Goal: Task Accomplishment & Management: Manage account settings

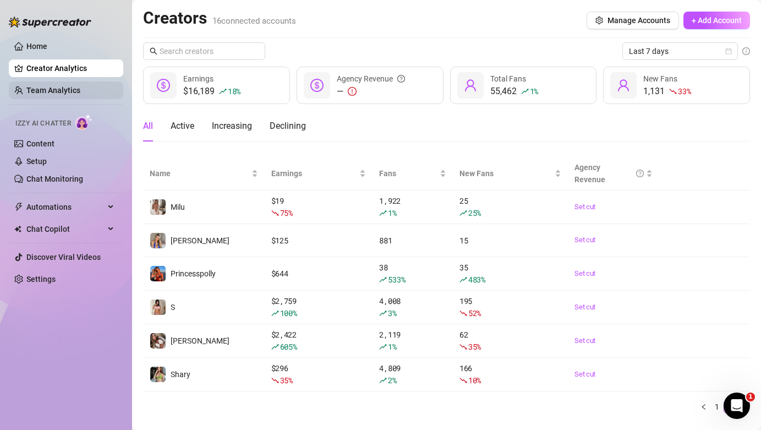
click at [42, 87] on link "Team Analytics" at bounding box center [53, 90] width 54 height 9
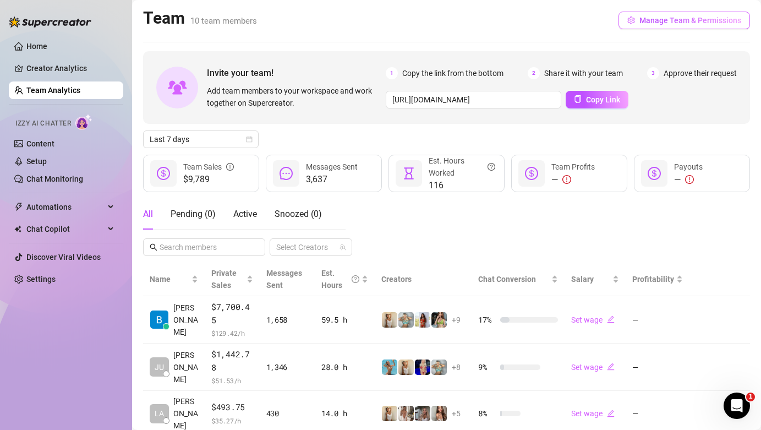
click at [664, 21] on span "Manage Team & Permissions" at bounding box center [690, 20] width 102 height 9
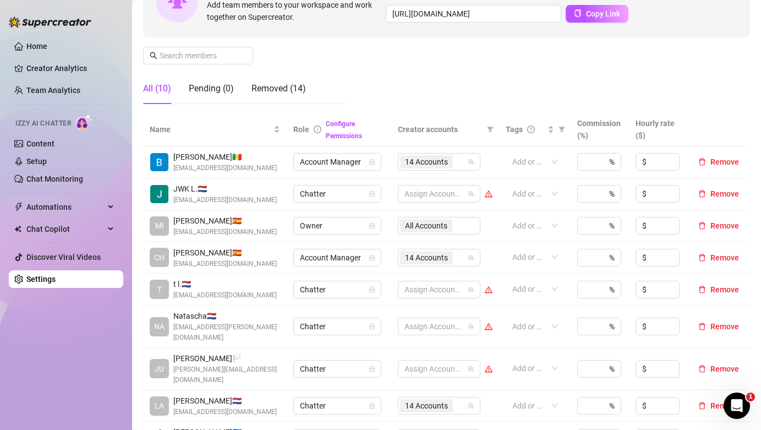
scroll to position [134, 0]
click at [458, 161] on div "14 Accounts" at bounding box center [433, 161] width 67 height 15
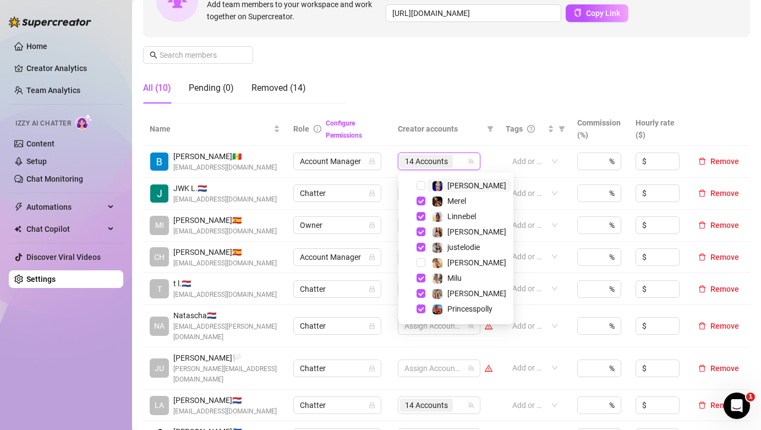
scroll to position [121, 0]
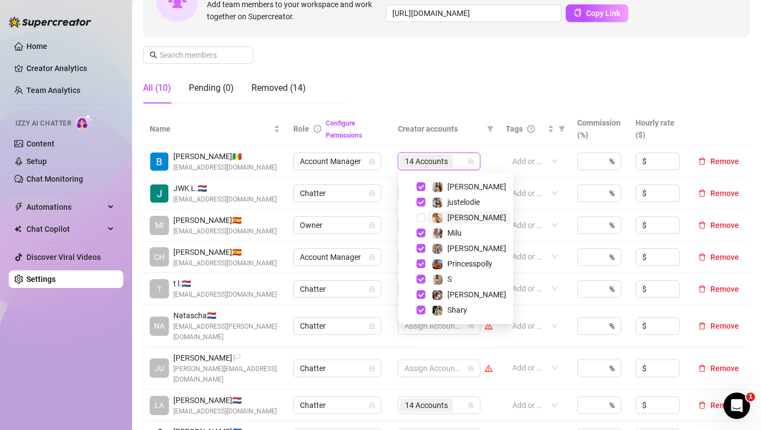
click at [448, 216] on span "Marie" at bounding box center [476, 217] width 59 height 9
click at [460, 46] on div "Manage Team Members Manage your team members, their commission and hourly rate,…" at bounding box center [446, 20] width 607 height 184
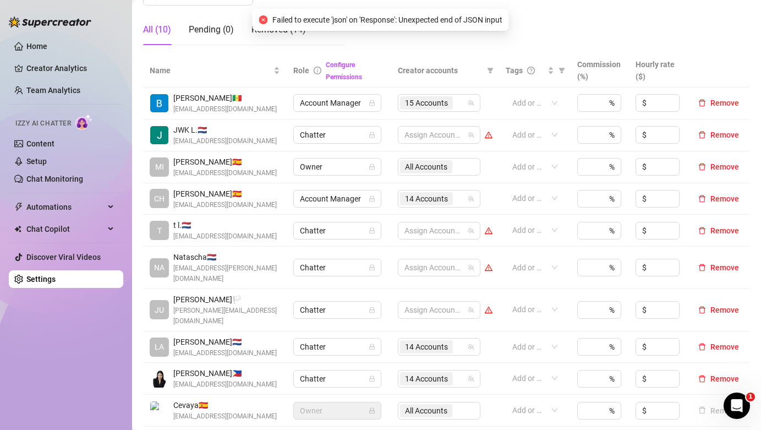
scroll to position [198, 0]
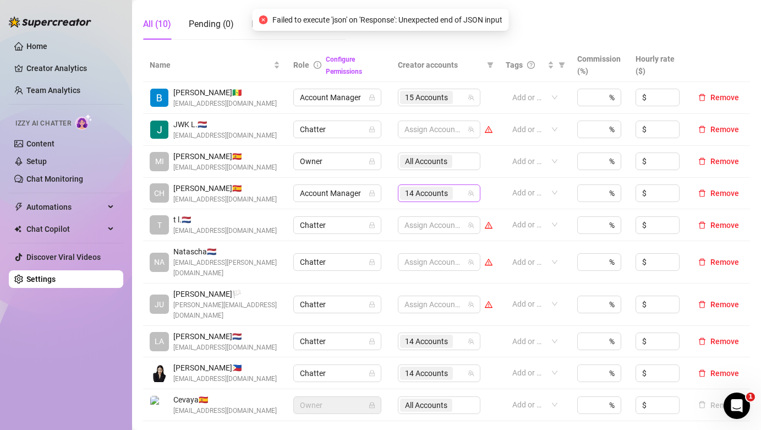
click at [434, 191] on span "14 Accounts" at bounding box center [426, 193] width 43 height 12
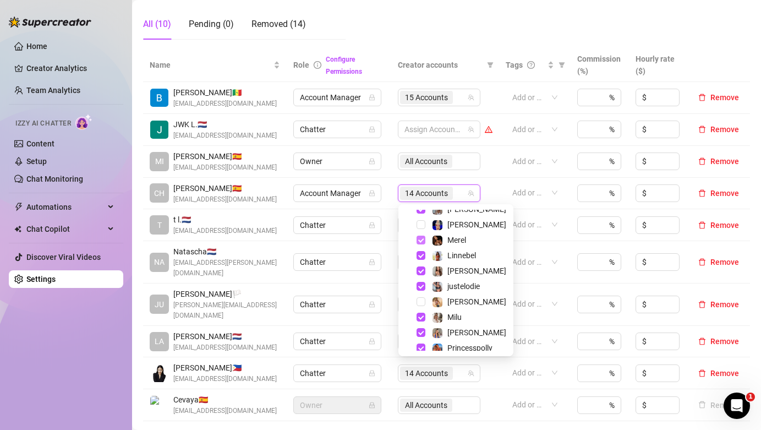
scroll to position [93, 0]
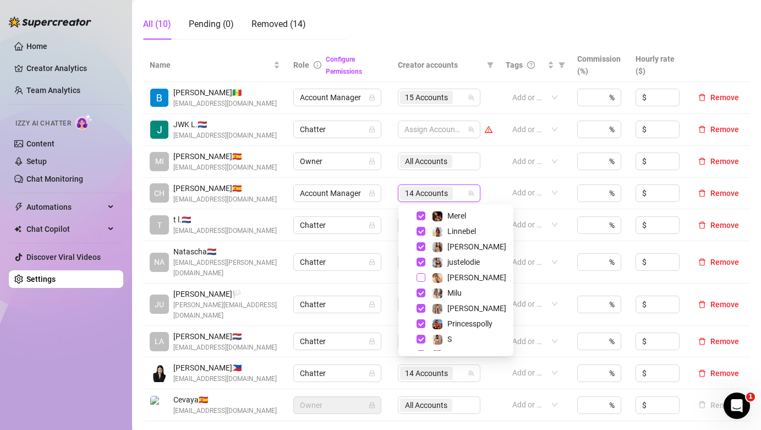
click at [424, 276] on span "Select tree node" at bounding box center [421, 277] width 9 height 9
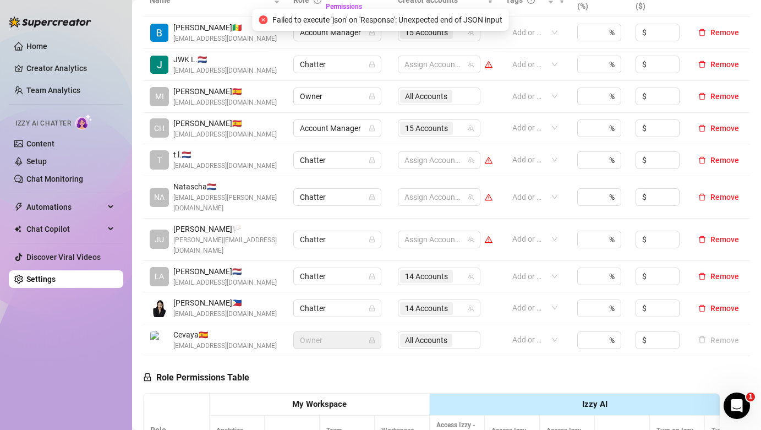
scroll to position [274, 0]
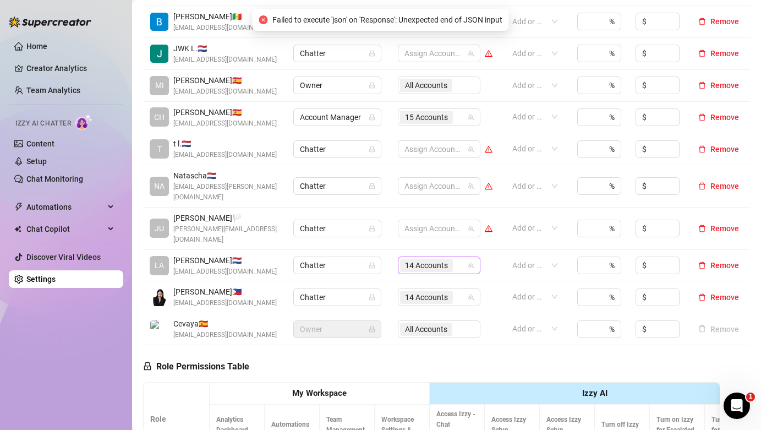
click at [428, 259] on span "14 Accounts" at bounding box center [426, 265] width 43 height 12
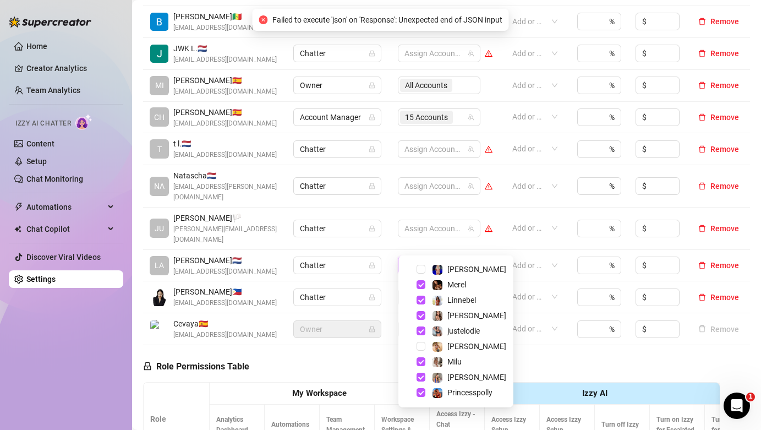
scroll to position [76, 0]
click at [419, 343] on span "Select tree node" at bounding box center [421, 345] width 9 height 9
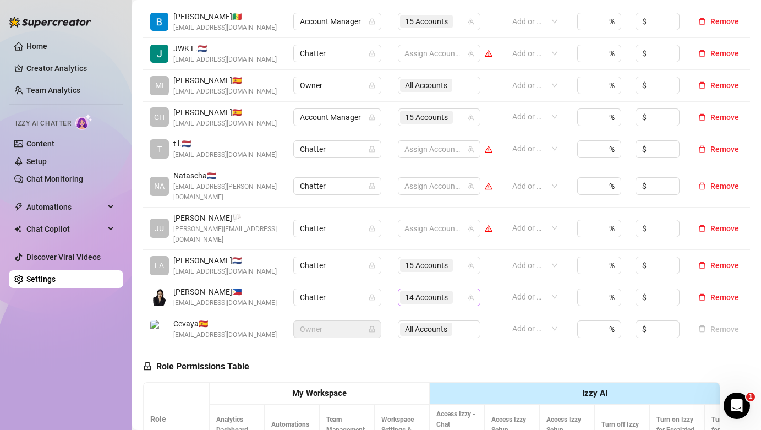
click at [429, 291] on span "14 Accounts" at bounding box center [426, 297] width 43 height 12
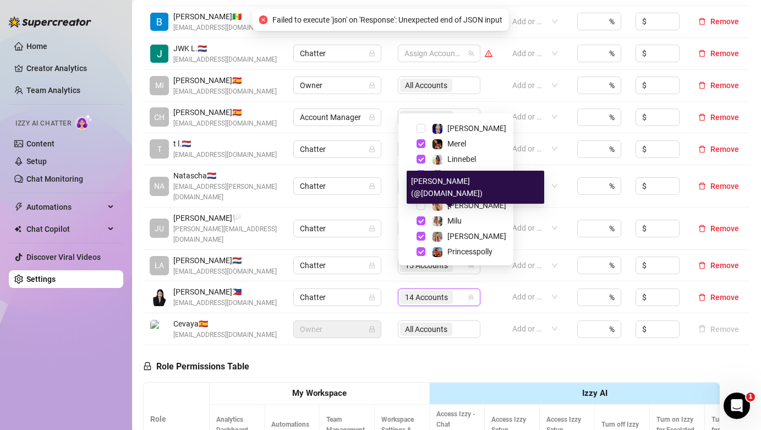
scroll to position [81, 0]
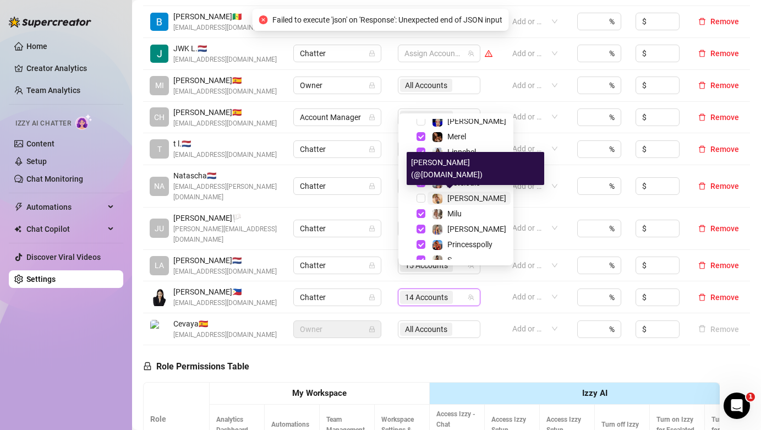
click at [441, 199] on img at bounding box center [437, 199] width 10 height 10
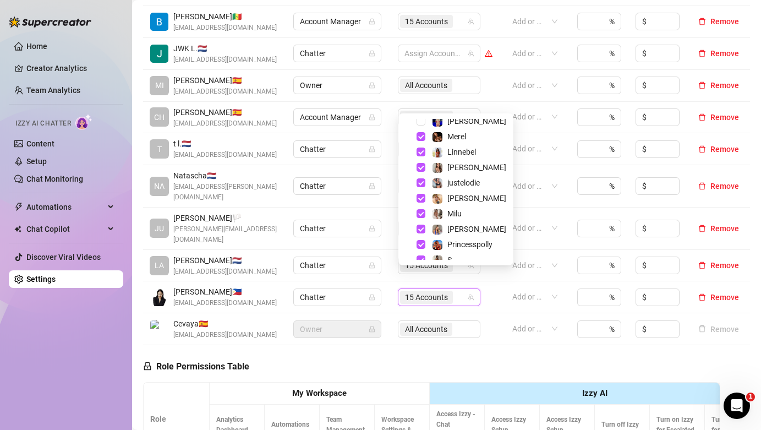
click at [392, 324] on td "All Accounts" at bounding box center [445, 329] width 108 height 32
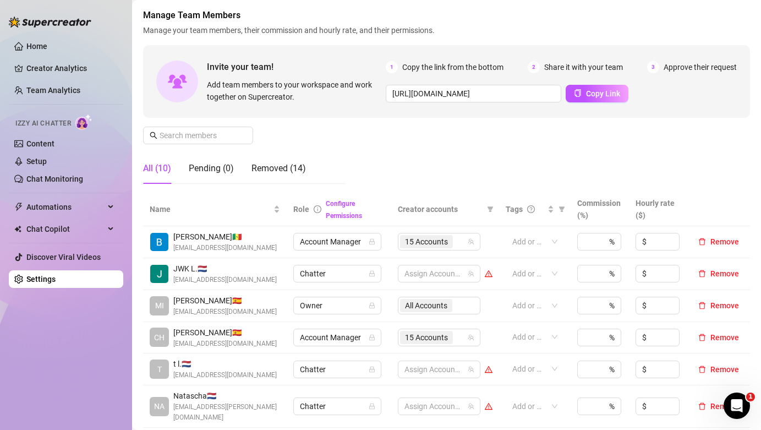
scroll to position [0, 0]
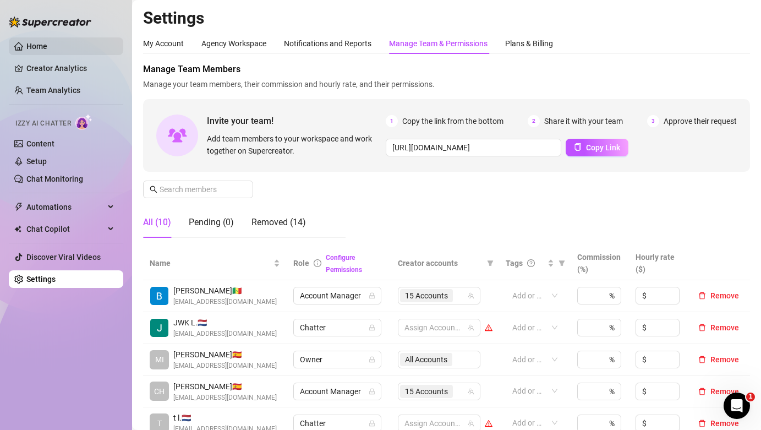
click at [32, 42] on link "Home" at bounding box center [36, 46] width 21 height 9
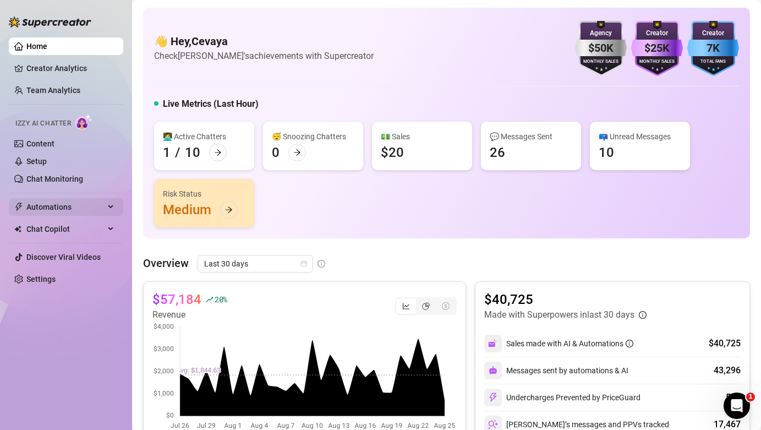
click at [56, 209] on span "Automations" at bounding box center [65, 207] width 78 height 18
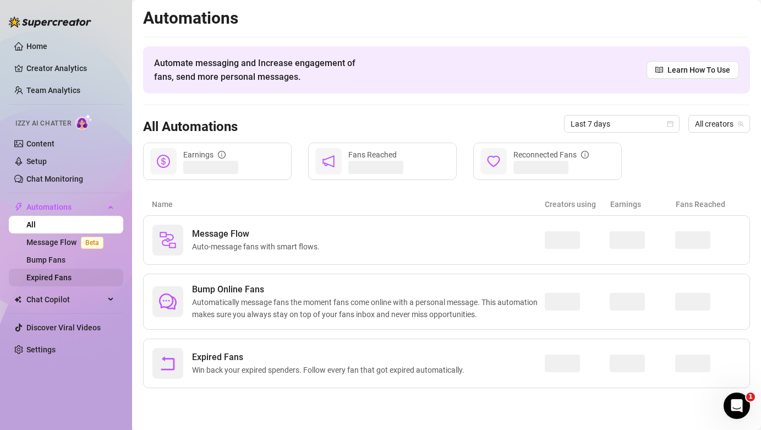
click at [57, 273] on link "Expired Fans" at bounding box center [48, 277] width 45 height 9
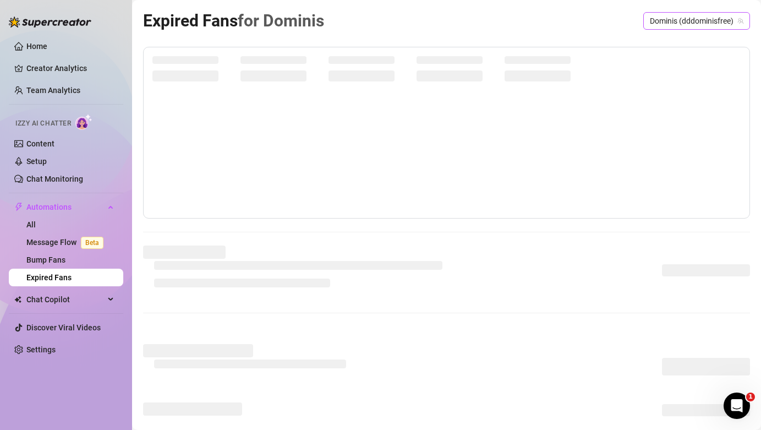
click at [700, 18] on span "Dominis (dddominisfree)" at bounding box center [697, 21] width 94 height 17
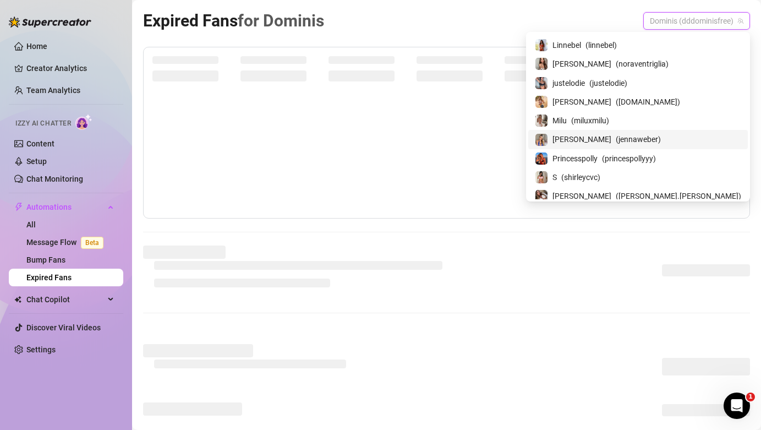
scroll to position [111, 0]
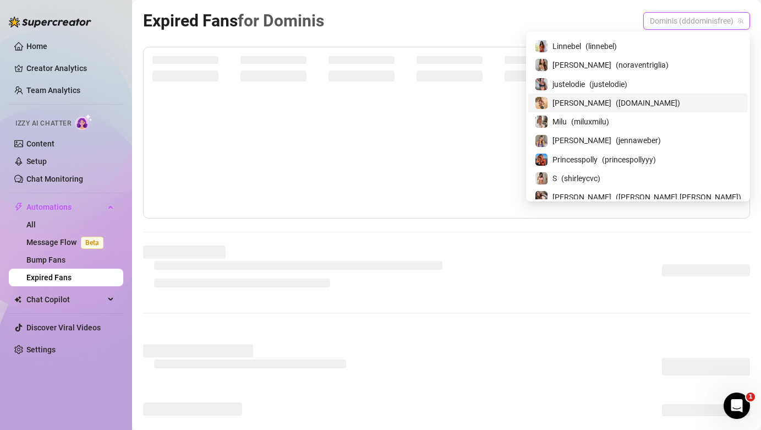
click at [660, 98] on span "( mariemad.fit )" at bounding box center [648, 103] width 64 height 12
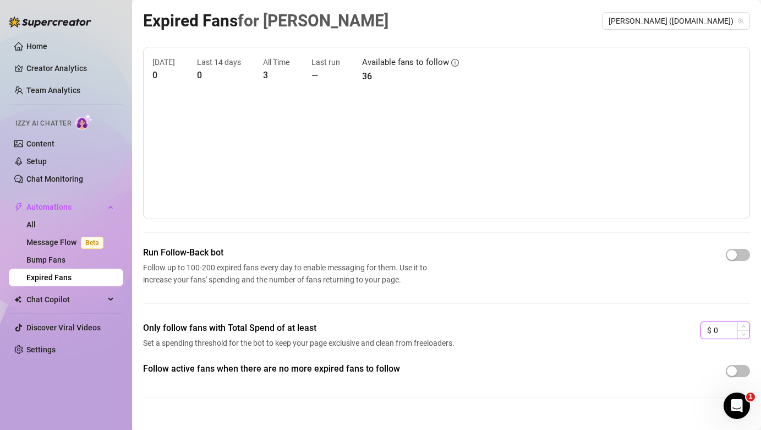
click at [729, 333] on input "0" at bounding box center [732, 330] width 36 height 17
type input "3"
click at [736, 255] on div "button" at bounding box center [732, 255] width 10 height 10
click at [734, 370] on div "button" at bounding box center [732, 371] width 10 height 10
click at [26, 51] on link "Home" at bounding box center [36, 46] width 21 height 9
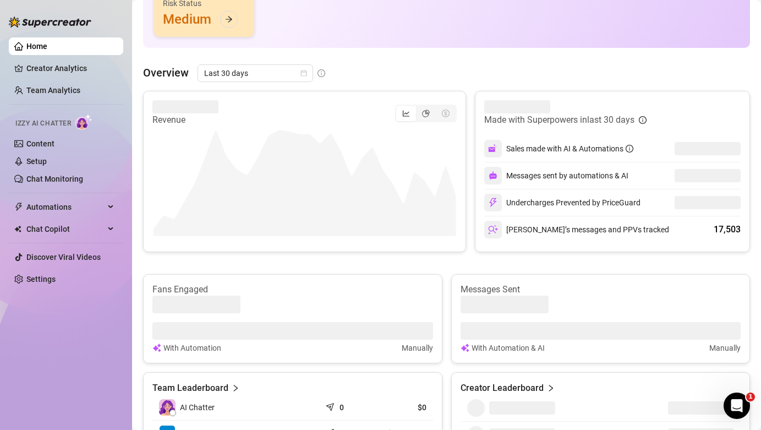
scroll to position [192, 0]
